Goal: Obtain resource: Obtain resource

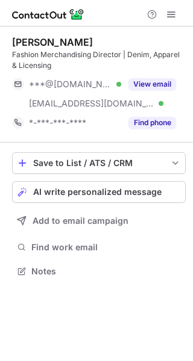
scroll to position [263, 193]
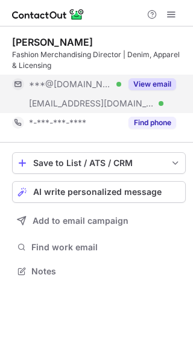
click at [149, 81] on button "View email" at bounding box center [152, 84] width 48 height 12
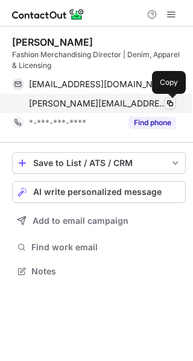
click at [172, 104] on span at bounding box center [170, 104] width 10 height 10
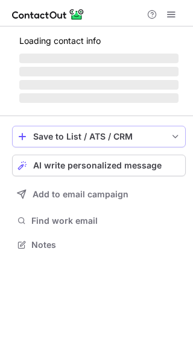
scroll to position [6, 6]
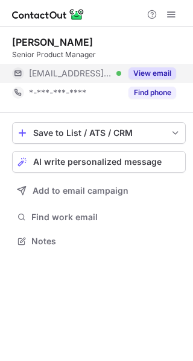
click at [148, 79] on button "View email" at bounding box center [152, 73] width 48 height 12
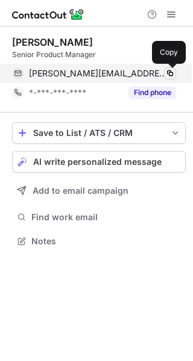
click at [169, 76] on span at bounding box center [170, 74] width 10 height 10
